Goal: Task Accomplishment & Management: Use online tool/utility

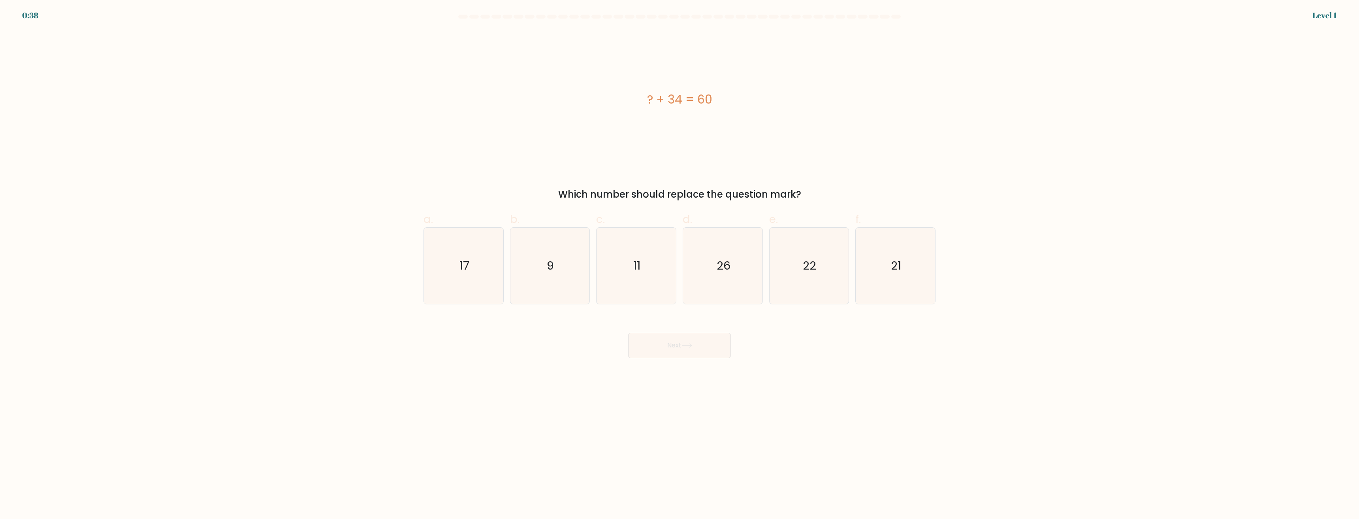
click at [20, 18] on form "a. 9" at bounding box center [679, 186] width 1359 height 343
click at [314, 199] on form "a. 9" at bounding box center [679, 186] width 1359 height 343
click at [759, 258] on icon "26" at bounding box center [723, 266] width 76 height 76
click at [680, 260] on input "d. 26" at bounding box center [680, 262] width 0 height 5
radio input "true"
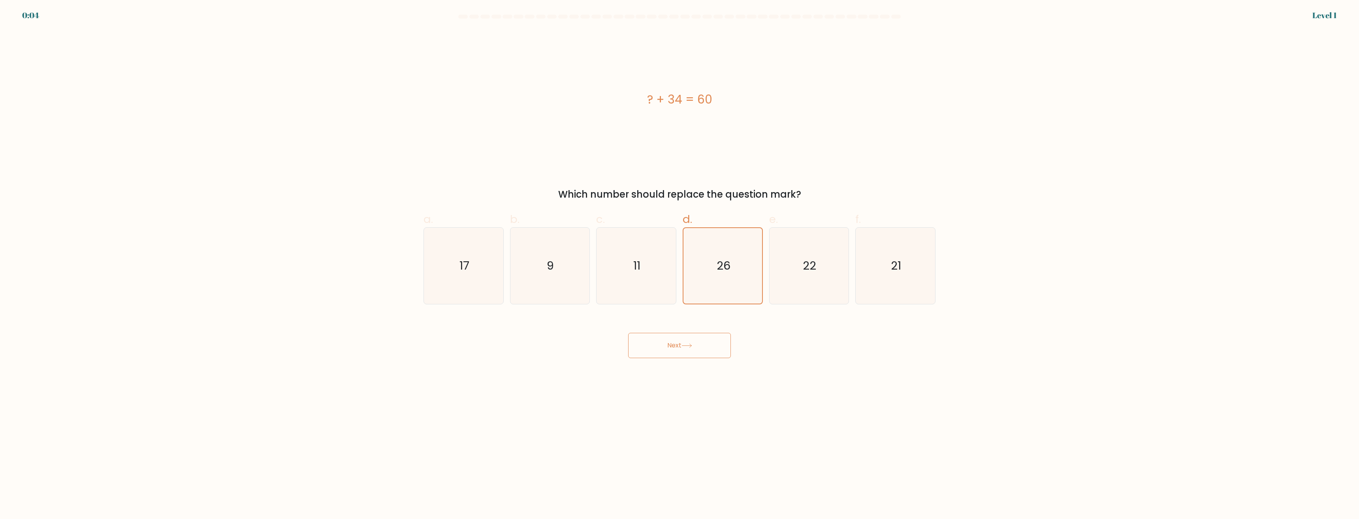
click at [692, 345] on icon at bounding box center [687, 345] width 11 height 4
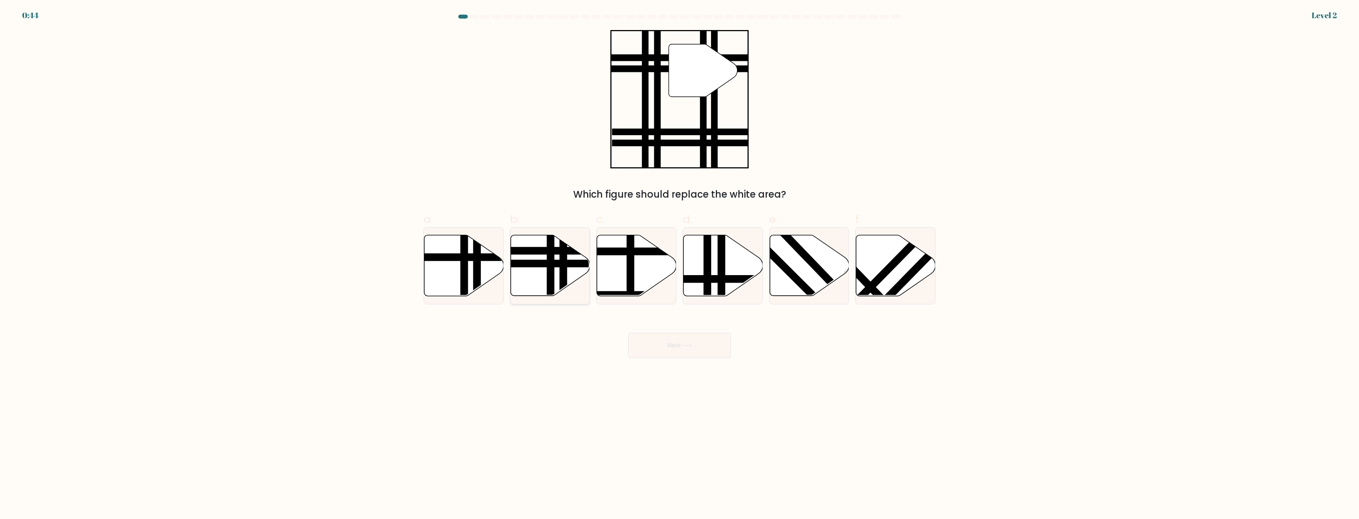
click at [563, 265] on line at bounding box center [563, 299] width 0 height 160
click at [680, 265] on input "b." at bounding box center [680, 262] width 0 height 5
radio input "true"
click at [696, 342] on button "Next" at bounding box center [679, 345] width 103 height 25
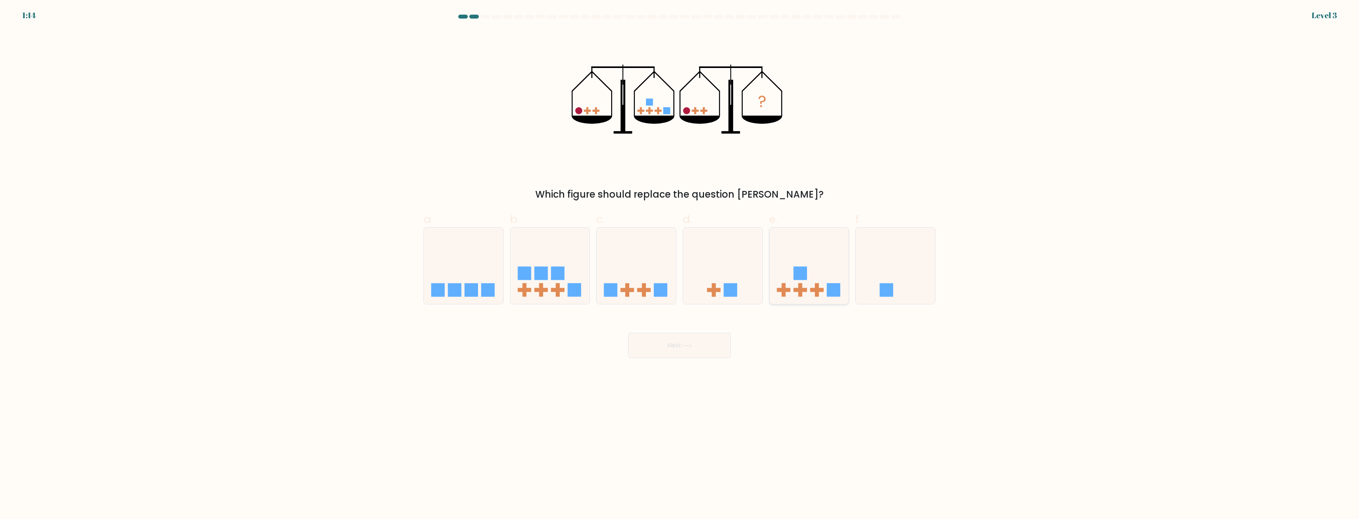
click at [823, 270] on icon at bounding box center [809, 266] width 79 height 66
click at [680, 265] on input "e." at bounding box center [680, 262] width 0 height 5
radio input "true"
click at [692, 338] on button "Next" at bounding box center [679, 345] width 103 height 25
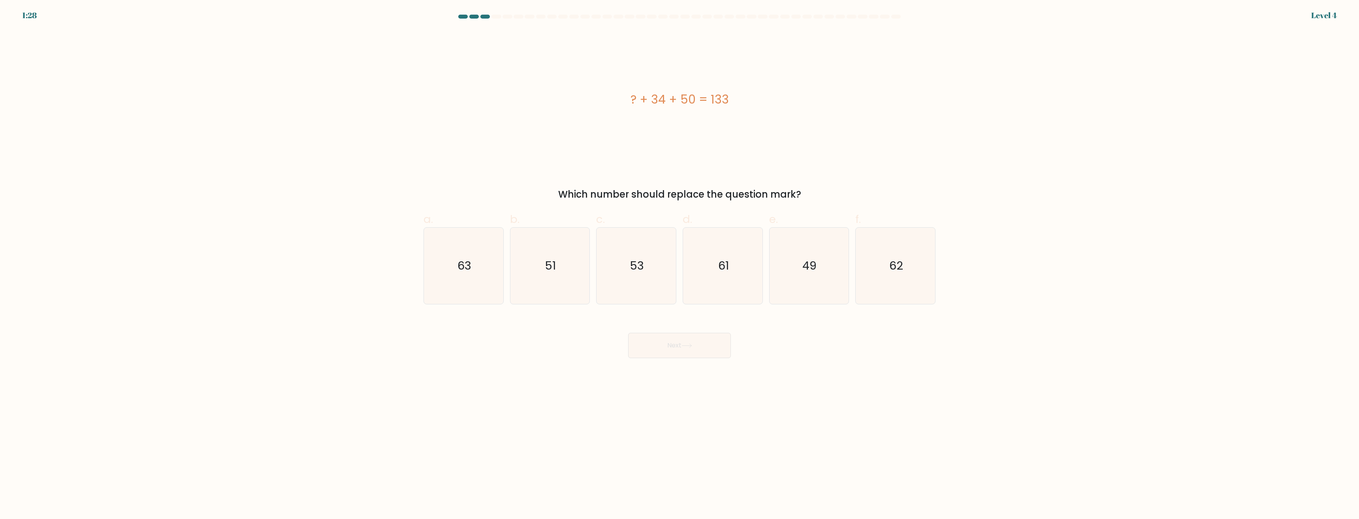
click at [527, 179] on div "? + 34 + 50 = 133 Which number should replace the question mark?" at bounding box center [680, 115] width 522 height 171
click at [793, 249] on icon "49" at bounding box center [809, 266] width 76 height 76
click at [680, 260] on input "e. 49" at bounding box center [680, 262] width 0 height 5
radio input "true"
drag, startPoint x: 706, startPoint y: 360, endPoint x: 703, endPoint y: 352, distance: 8.7
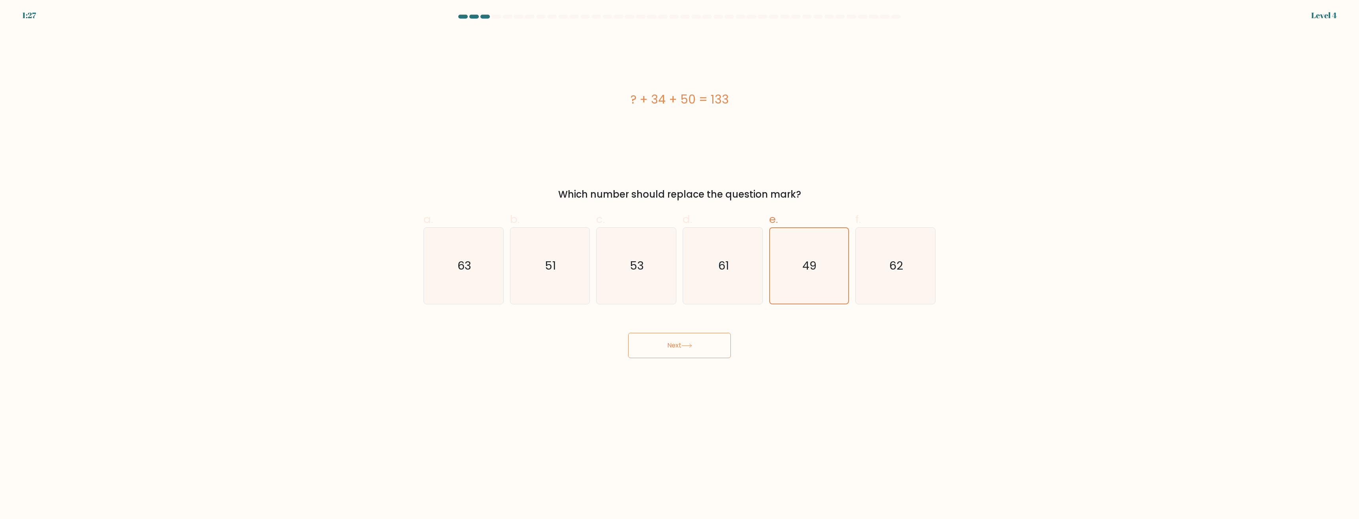
click at [706, 360] on body "1:27 Level 4 a." at bounding box center [679, 259] width 1359 height 519
click at [701, 350] on button "Next" at bounding box center [679, 345] width 103 height 25
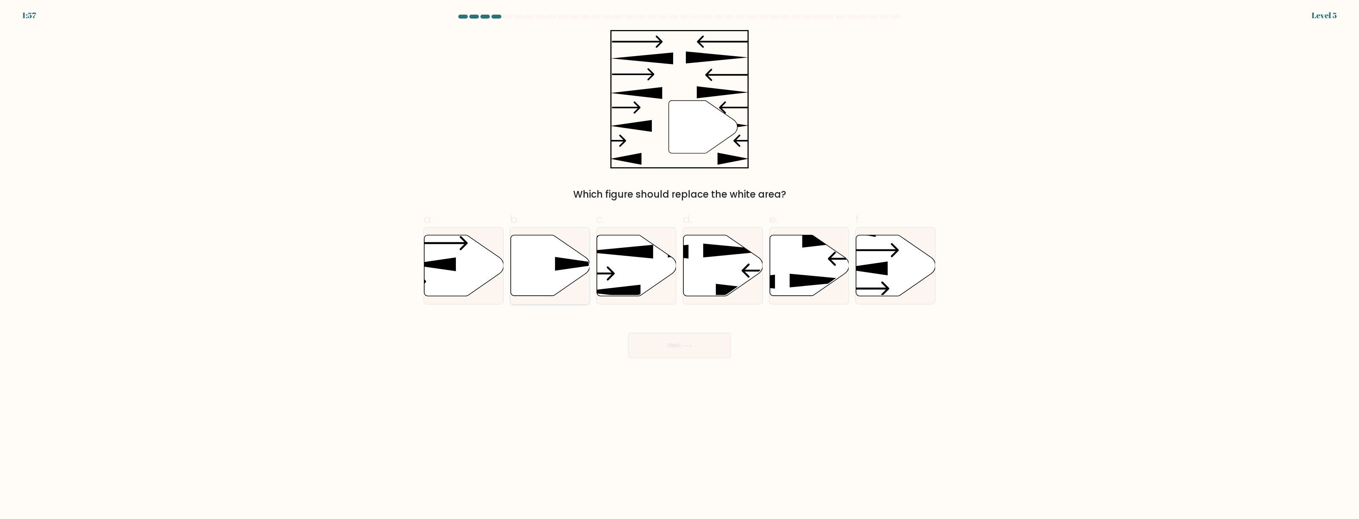
click at [567, 269] on icon at bounding box center [579, 264] width 48 height 14
click at [680, 265] on input "b." at bounding box center [680, 262] width 0 height 5
radio input "true"
click at [678, 348] on button "Next" at bounding box center [679, 345] width 103 height 25
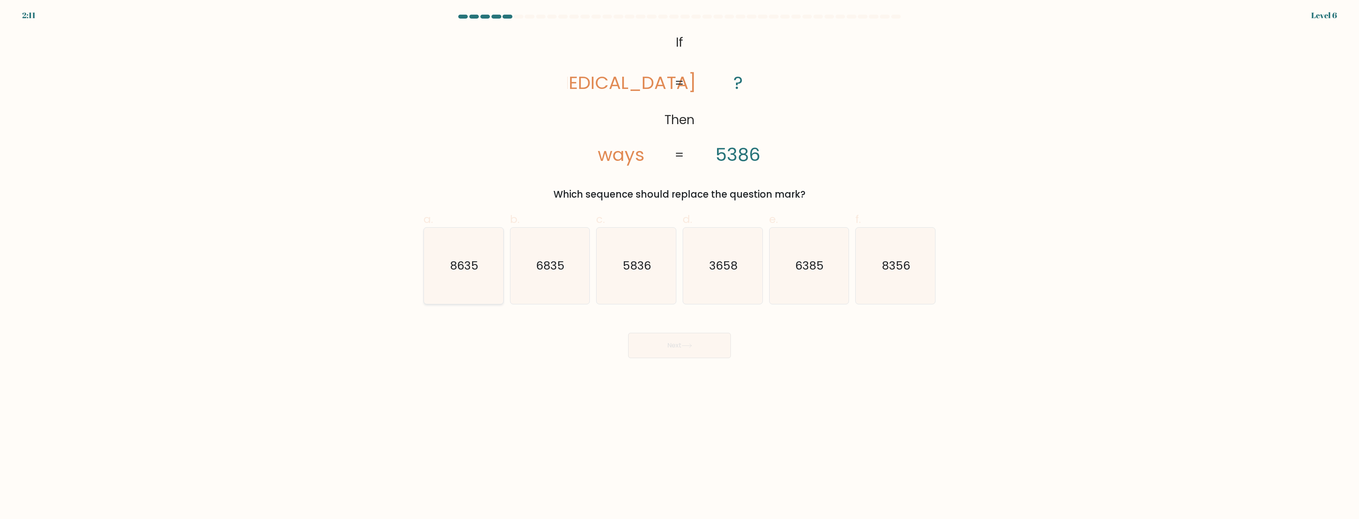
click at [503, 294] on div "8635" at bounding box center [464, 265] width 80 height 77
click at [680, 265] on input "a. 8635" at bounding box center [680, 262] width 0 height 5
radio input "true"
click at [546, 286] on icon "6835" at bounding box center [550, 266] width 76 height 76
click at [680, 265] on input "b. 6835" at bounding box center [680, 262] width 0 height 5
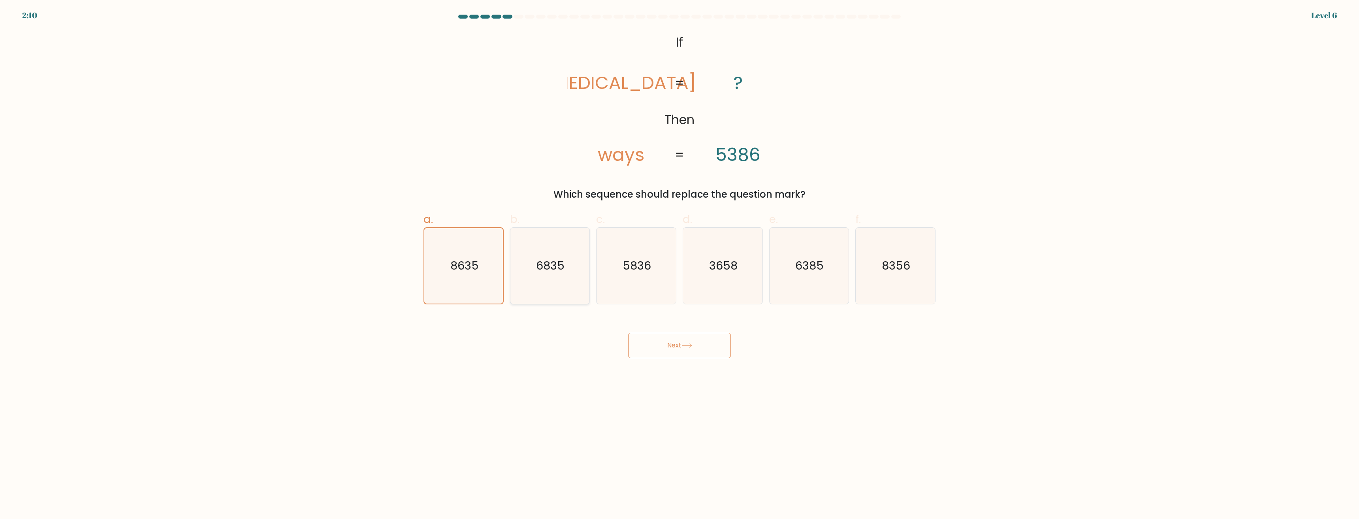
radio input "true"
click at [609, 180] on div "@import url('https://fonts.googleapis.com/css?family=Abril+Fatface:400,100,100i…" at bounding box center [680, 115] width 522 height 171
click at [640, 270] on text "5836" at bounding box center [637, 266] width 28 height 16
click at [680, 265] on input "c. 5836" at bounding box center [680, 262] width 0 height 5
radio input "true"
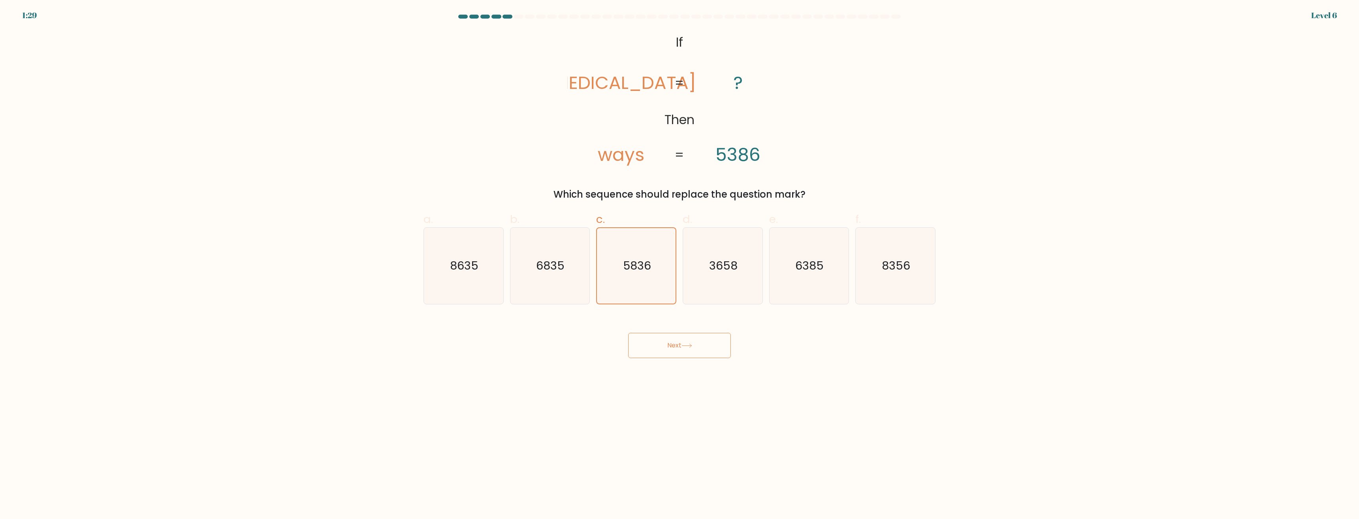
click at [687, 361] on body "1:29 Level 6 If" at bounding box center [679, 259] width 1359 height 519
click at [685, 352] on button "Next" at bounding box center [679, 345] width 103 height 25
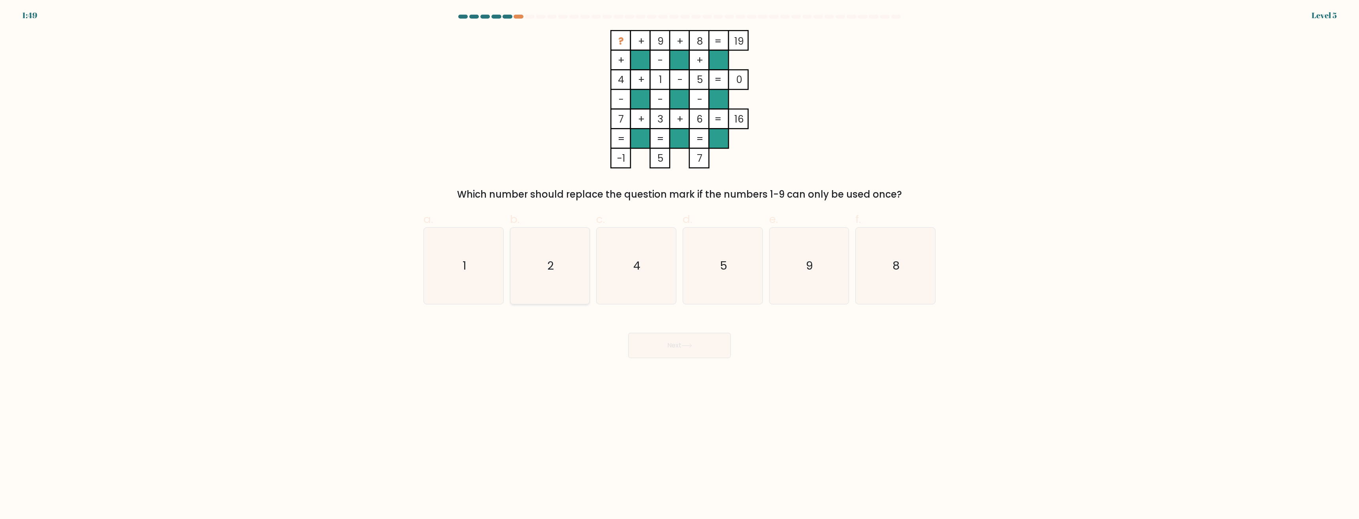
click at [576, 258] on icon "2" at bounding box center [550, 266] width 76 height 76
click at [680, 260] on input "b. 2" at bounding box center [680, 262] width 0 height 5
radio input "true"
click at [675, 346] on button "Next" at bounding box center [679, 345] width 103 height 25
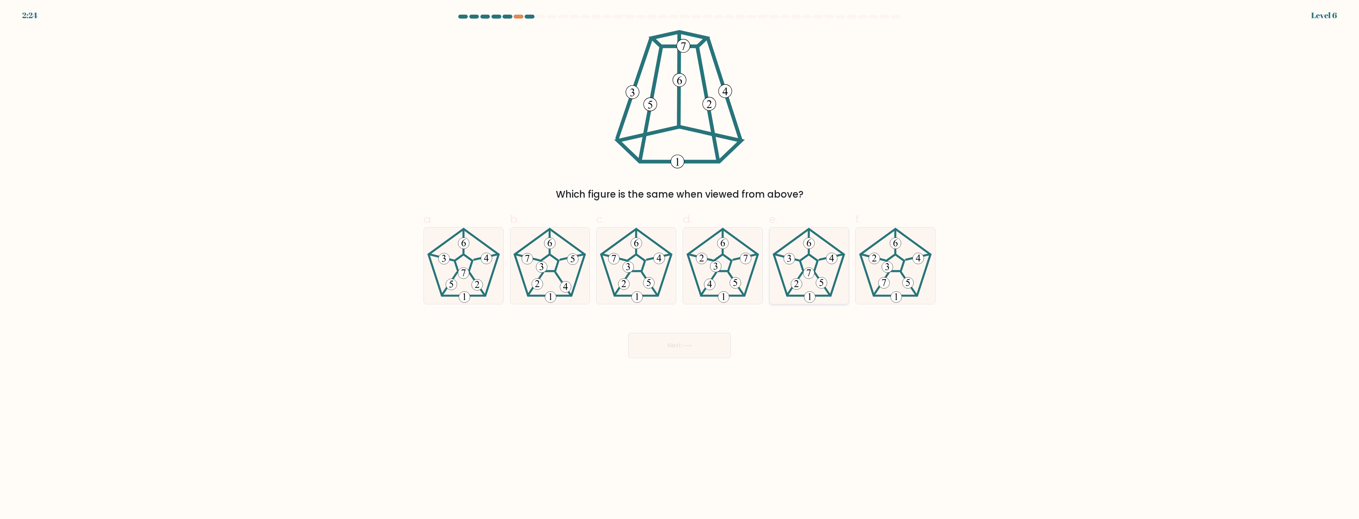
click at [817, 273] on icon at bounding box center [809, 266] width 76 height 76
click at [680, 265] on input "e." at bounding box center [680, 262] width 0 height 5
radio input "true"
click at [483, 265] on icon at bounding box center [464, 266] width 76 height 76
click at [680, 265] on input "a." at bounding box center [680, 262] width 0 height 5
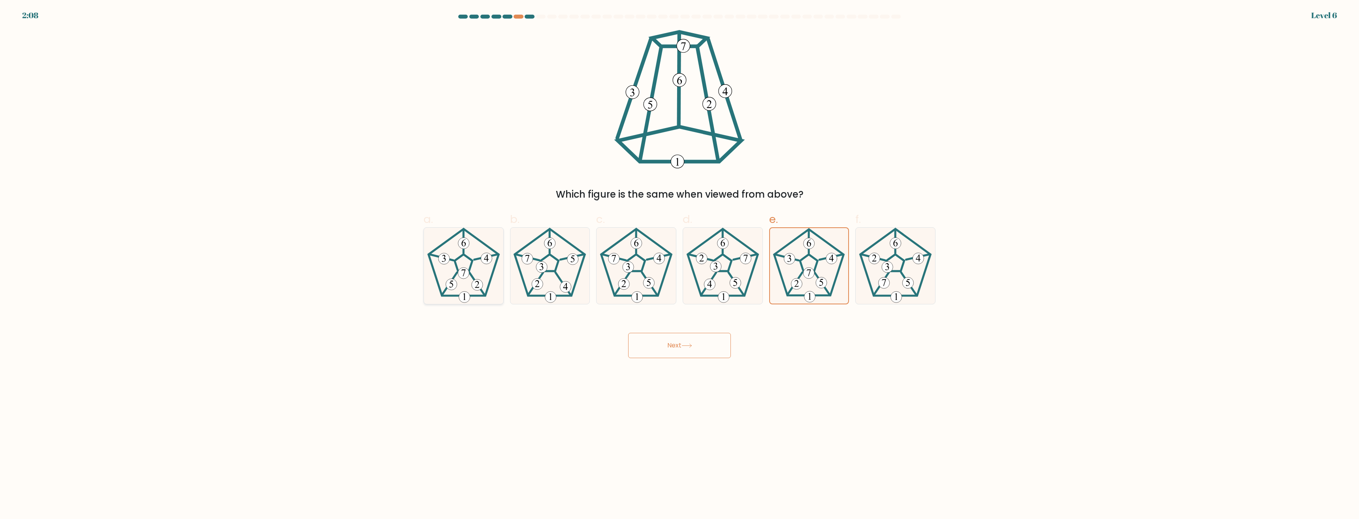
radio input "true"
click at [664, 342] on button "Next" at bounding box center [679, 345] width 103 height 25
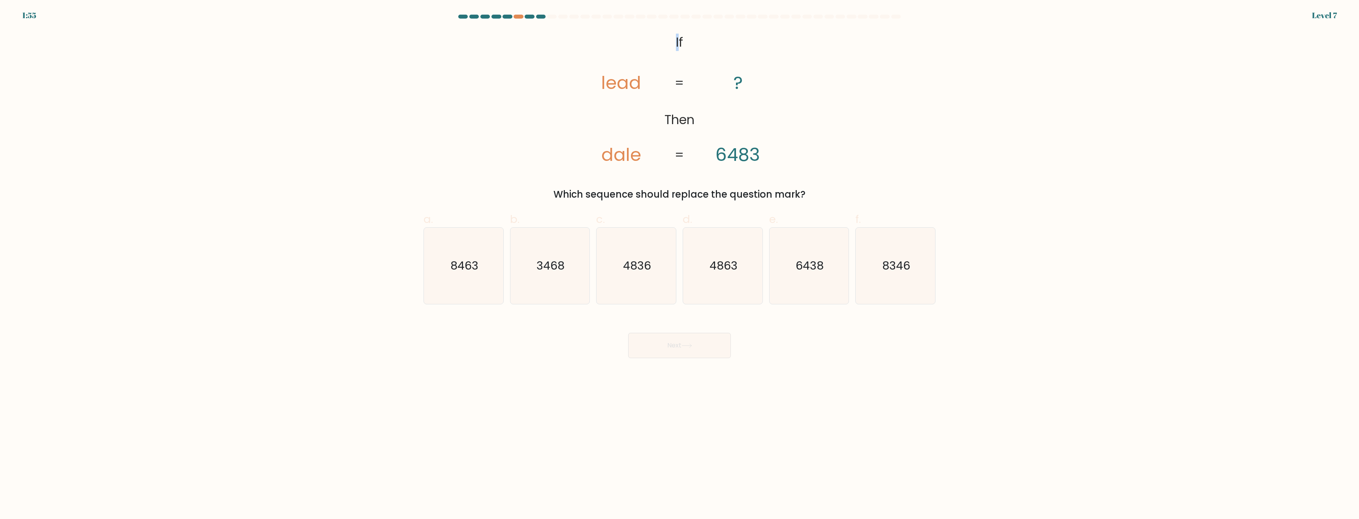
drag, startPoint x: 673, startPoint y: 43, endPoint x: 680, endPoint y: 44, distance: 7.7
click at [680, 44] on icon "@import url('https://fonts.googleapis.com/css?family=Abril+Fatface:400,100,100i…" at bounding box center [679, 99] width 224 height 138
click at [673, 42] on icon "@import url('https://fonts.googleapis.com/css?family=Abril+Fatface:400,100,100i…" at bounding box center [679, 99] width 224 height 138
drag, startPoint x: 683, startPoint y: 48, endPoint x: 802, endPoint y: 200, distance: 193.1
click at [802, 200] on div "@import url('https://fonts.googleapis.com/css?family=Abril+Fatface:400,100,100i…" at bounding box center [680, 115] width 522 height 171
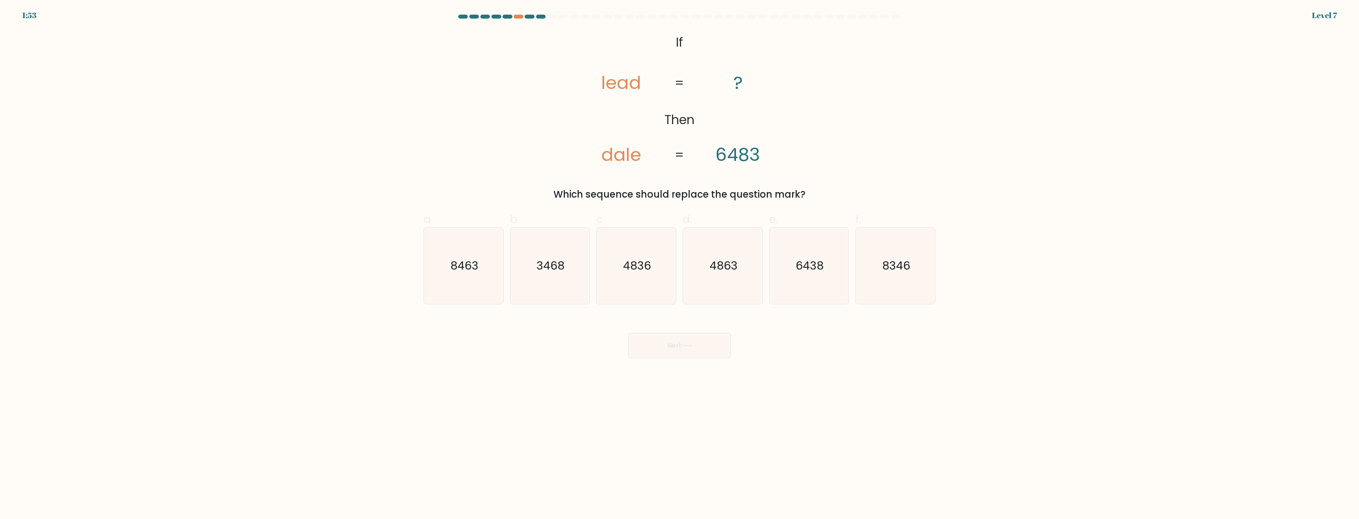
copy div "If Then lead dale ? 6483 = = Which sequence should replace the question mark?"
click at [557, 98] on div "@import url('https://fonts.googleapis.com/css?family=Abril+Fatface:400,100,100i…" at bounding box center [680, 115] width 522 height 171
click at [753, 156] on tspan "6483" at bounding box center [737, 154] width 45 height 25
click at [734, 158] on tspan "6483" at bounding box center [737, 154] width 45 height 25
drag, startPoint x: 757, startPoint y: 156, endPoint x: 753, endPoint y: 156, distance: 4.8
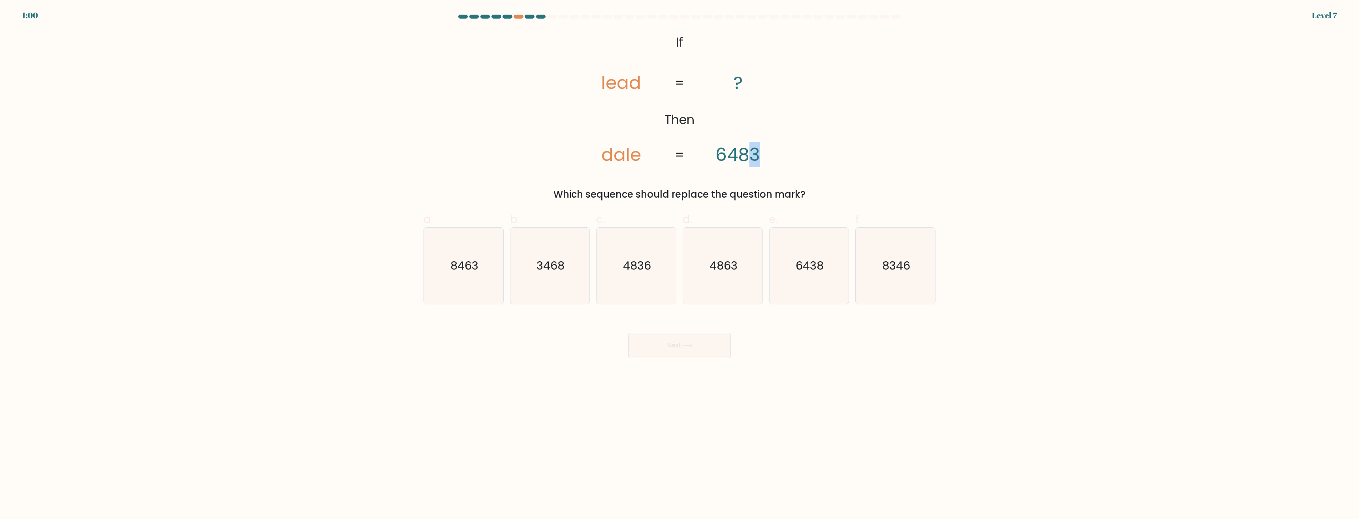
click at [753, 156] on tspan "6483" at bounding box center [737, 154] width 45 height 25
click at [444, 66] on div "@import url('https://fonts.googleapis.com/css?family=Abril+Fatface:400,100,100i…" at bounding box center [680, 115] width 522 height 171
click at [566, 254] on icon "3468" at bounding box center [550, 266] width 76 height 76
click at [680, 260] on input "b. 3468" at bounding box center [680, 262] width 0 height 5
radio input "true"
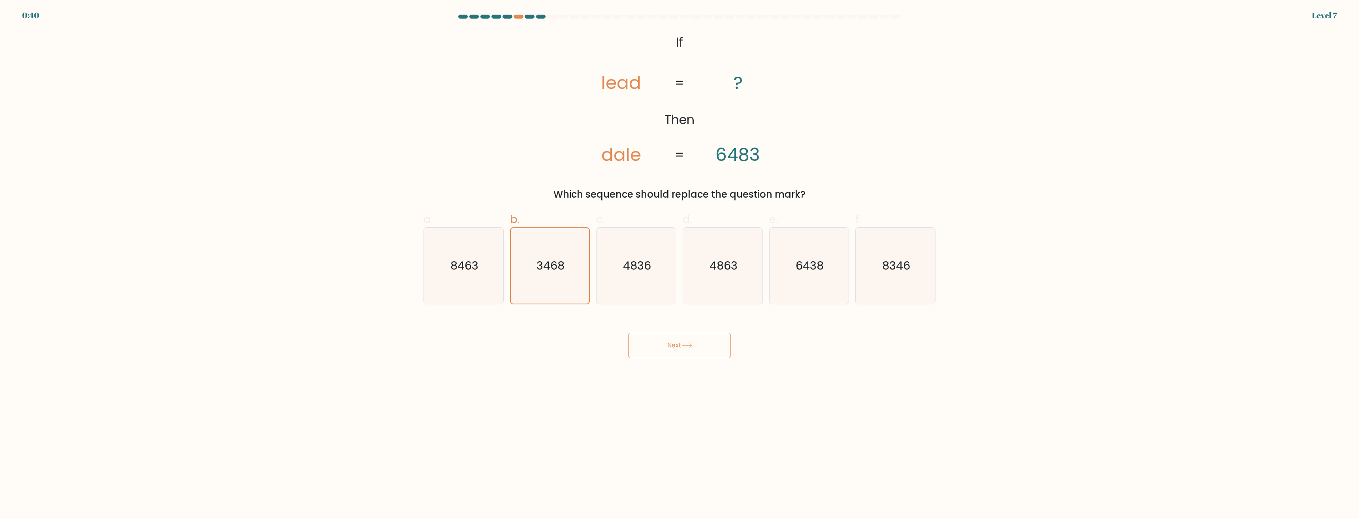
click at [698, 352] on button "Next" at bounding box center [679, 345] width 103 height 25
click at [581, 437] on body "0:56 Level 6 a." at bounding box center [679, 259] width 1359 height 519
click at [548, 292] on icon "44" at bounding box center [550, 266] width 76 height 76
click at [680, 265] on input "b. 44" at bounding box center [680, 262] width 0 height 5
radio input "true"
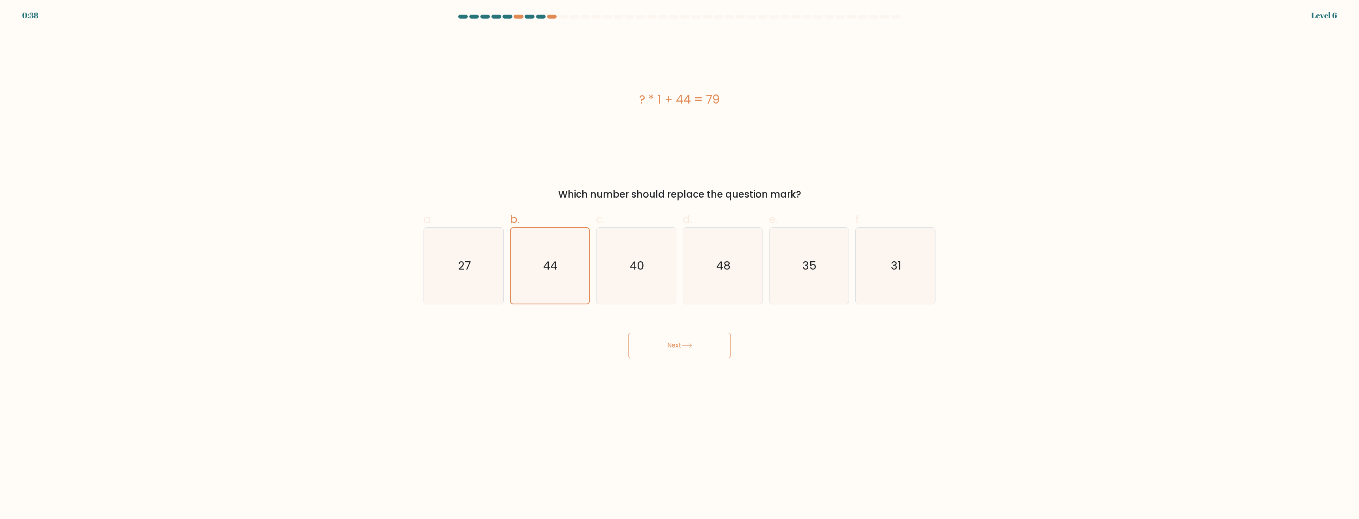
click at [651, 343] on button "Next" at bounding box center [679, 345] width 103 height 25
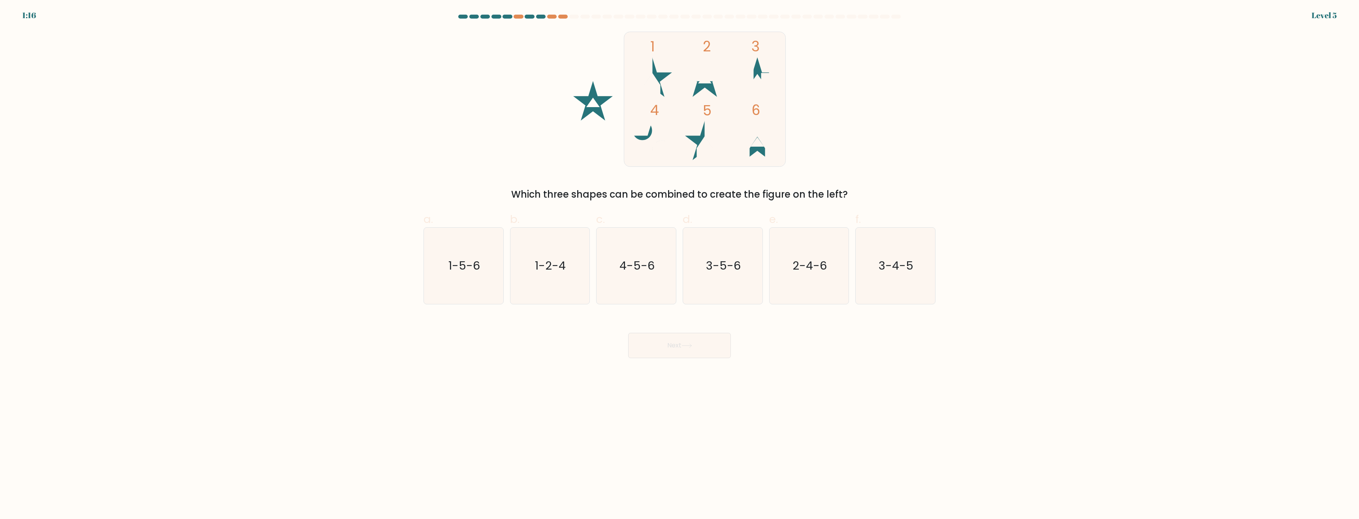
click at [32, 25] on form at bounding box center [679, 186] width 1359 height 343
